Goal: Task Accomplishment & Management: Use online tool/utility

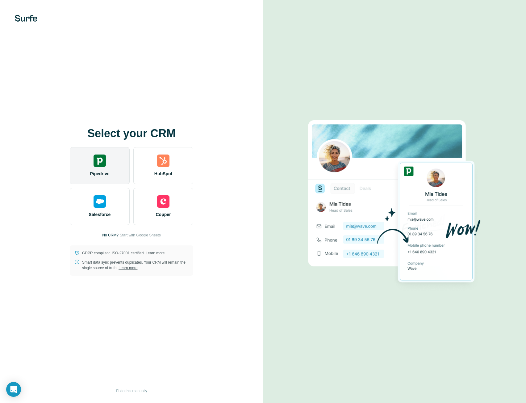
click at [99, 162] on img at bounding box center [100, 160] width 12 height 12
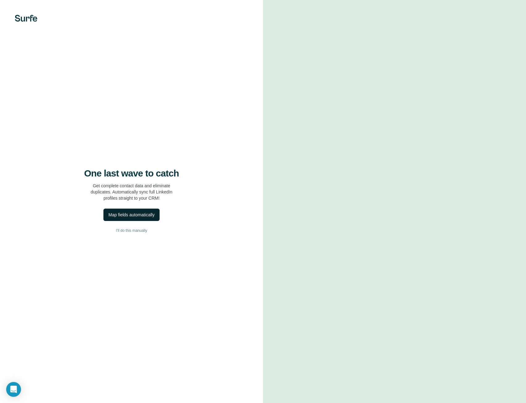
click at [135, 215] on div "Map fields automatically" at bounding box center [131, 214] width 46 height 6
